Goal: Navigation & Orientation: Find specific page/section

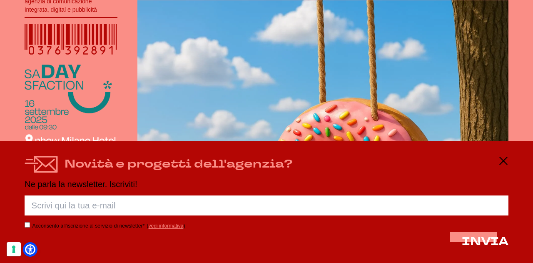
scroll to position [200, 0]
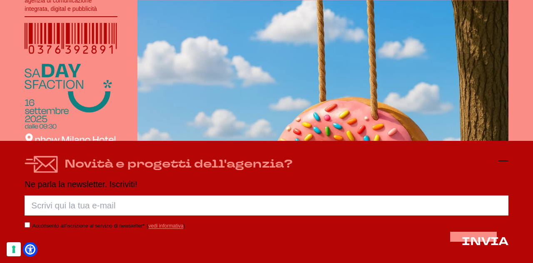
click at [506, 159] on icon at bounding box center [504, 161] width 10 height 10
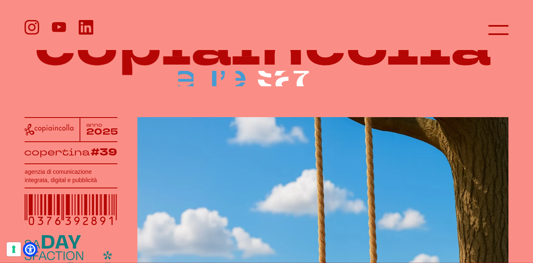
scroll to position [0, 0]
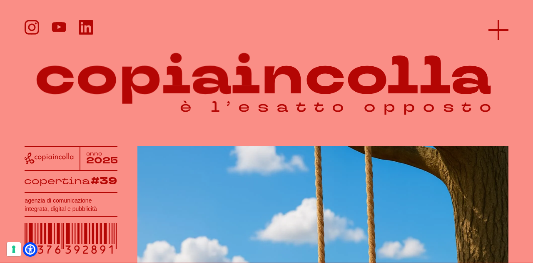
click at [494, 22] on icon at bounding box center [499, 30] width 20 height 20
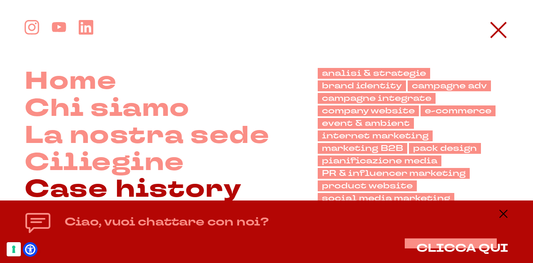
click at [152, 190] on link "Case history" at bounding box center [133, 189] width 217 height 27
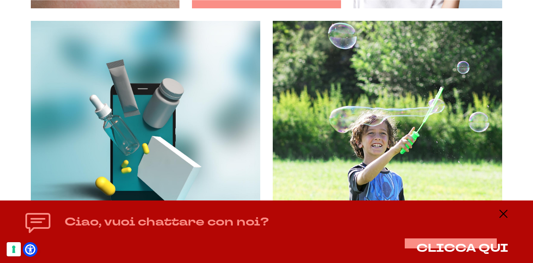
scroll to position [1183, 0]
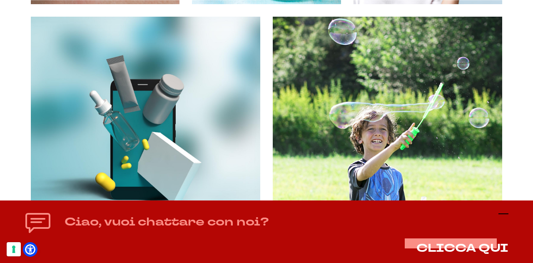
click at [503, 215] on icon at bounding box center [504, 214] width 10 height 10
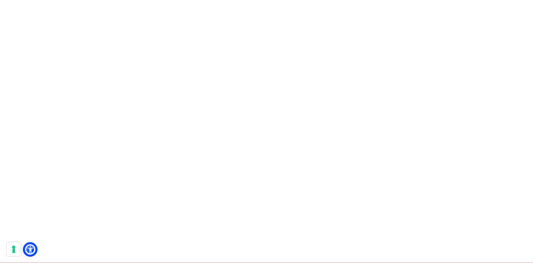
scroll to position [10783, 0]
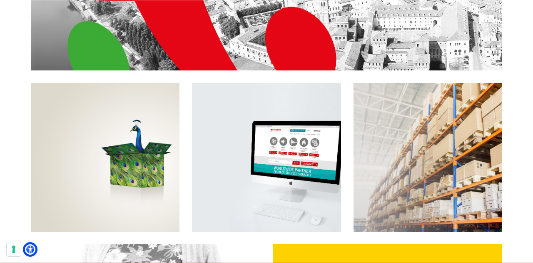
drag, startPoint x: 528, startPoint y: 123, endPoint x: 515, endPoint y: 164, distance: 42.7
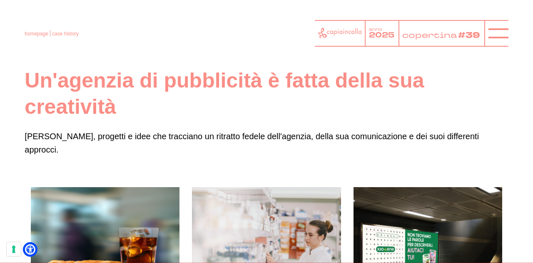
scroll to position [0, 0]
